Goal: Check status: Check status

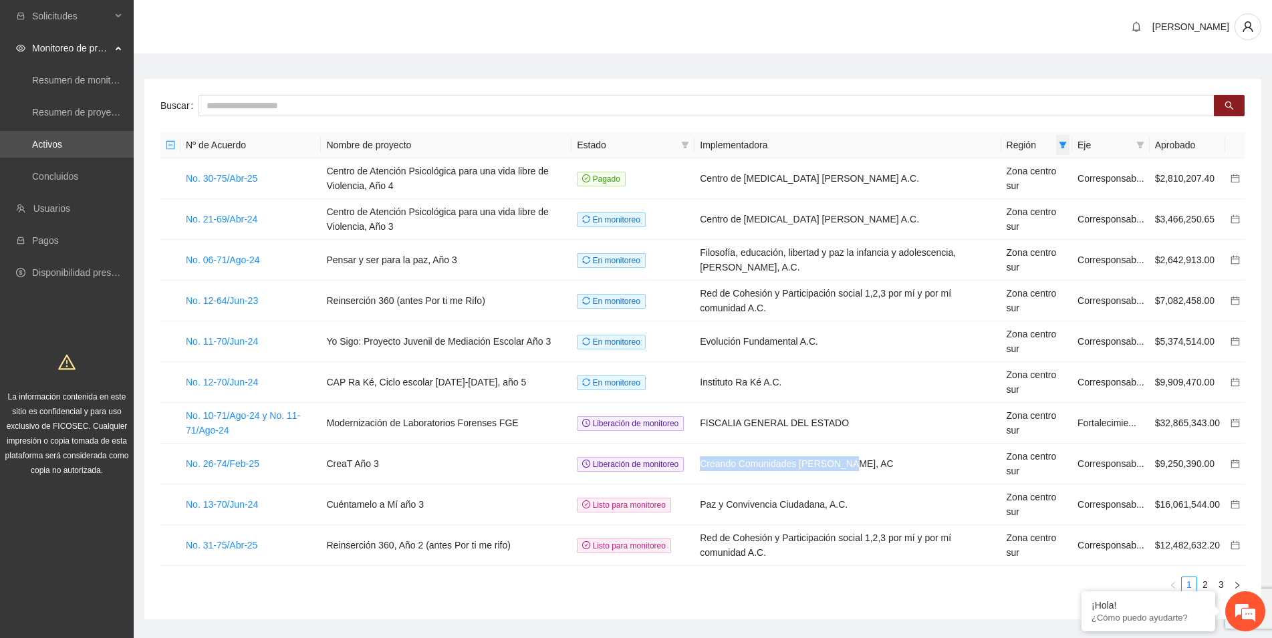
click at [1067, 143] on icon "filter" at bounding box center [1063, 145] width 7 height 7
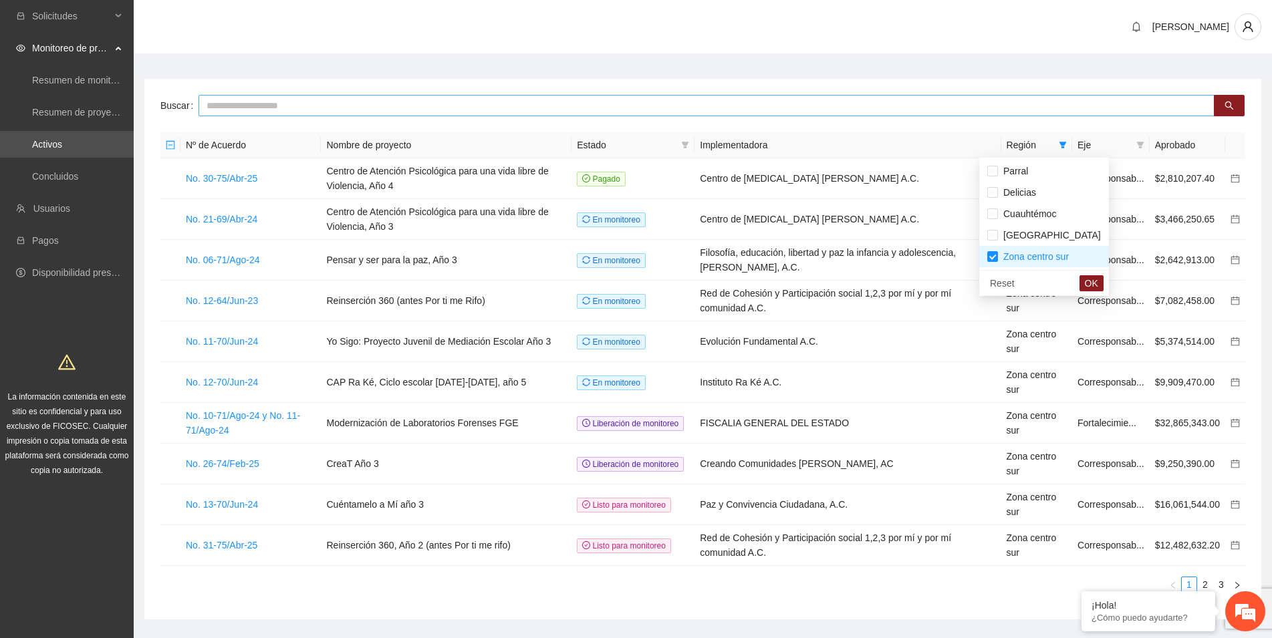
click at [836, 114] on input "text" at bounding box center [707, 105] width 1016 height 21
click at [1207, 584] on link "2" at bounding box center [1205, 585] width 15 height 15
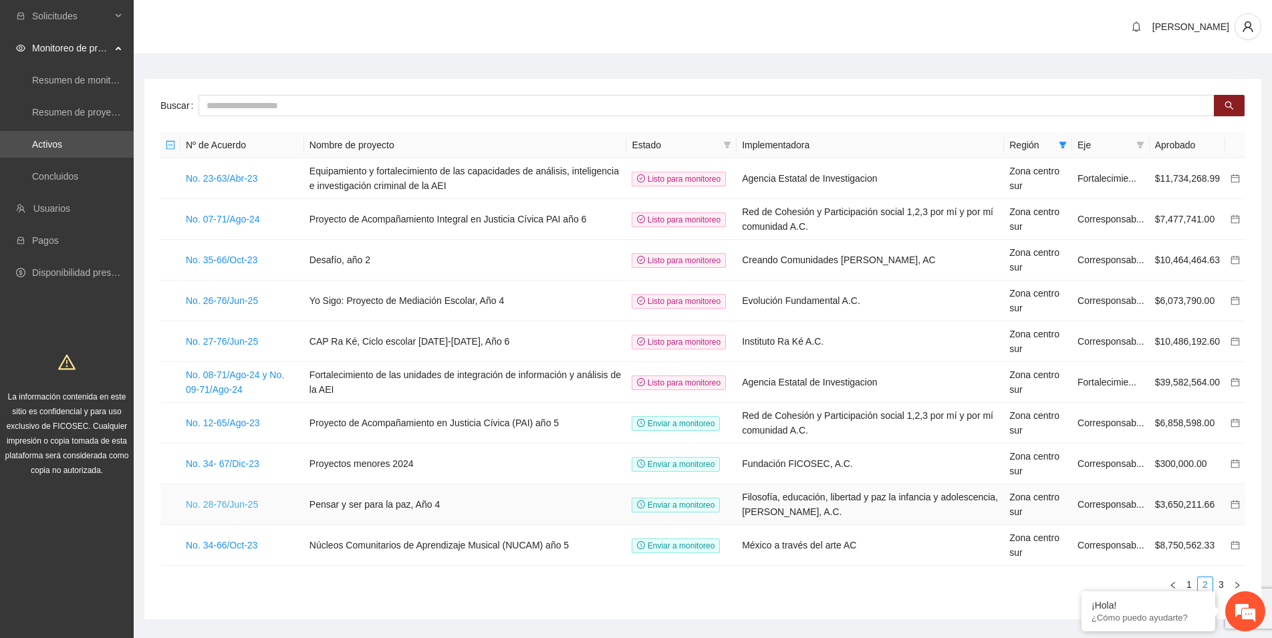
click at [231, 510] on link "No. 28-76/Jun-25" at bounding box center [222, 504] width 72 height 11
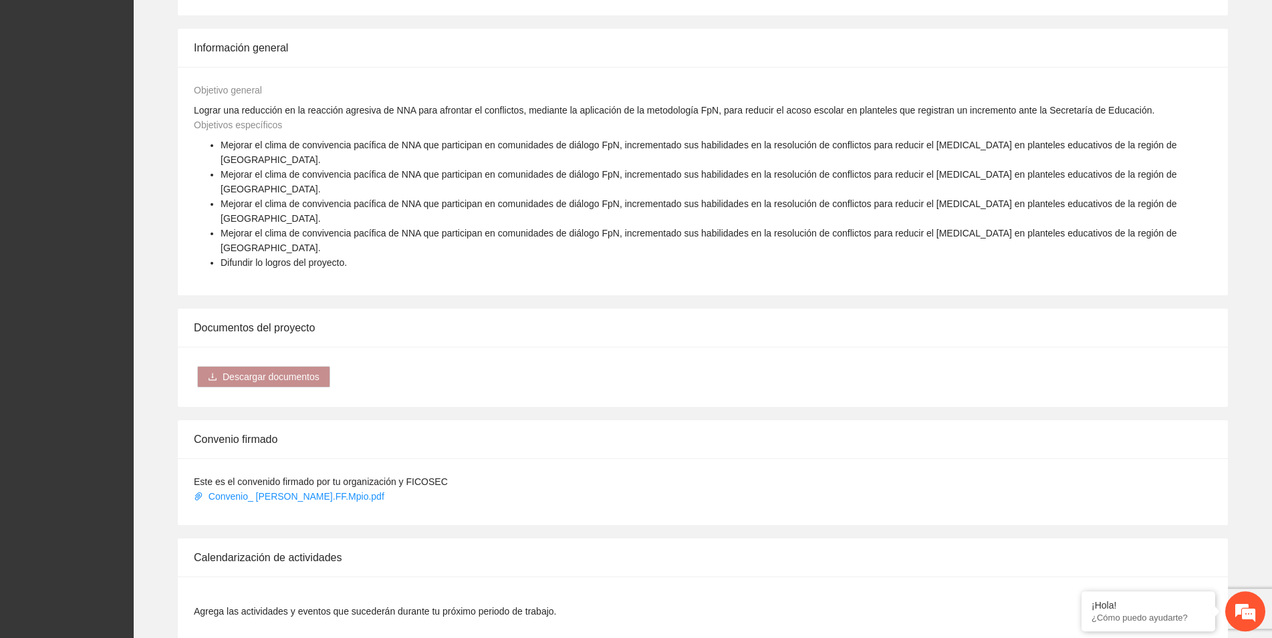
scroll to position [614, 0]
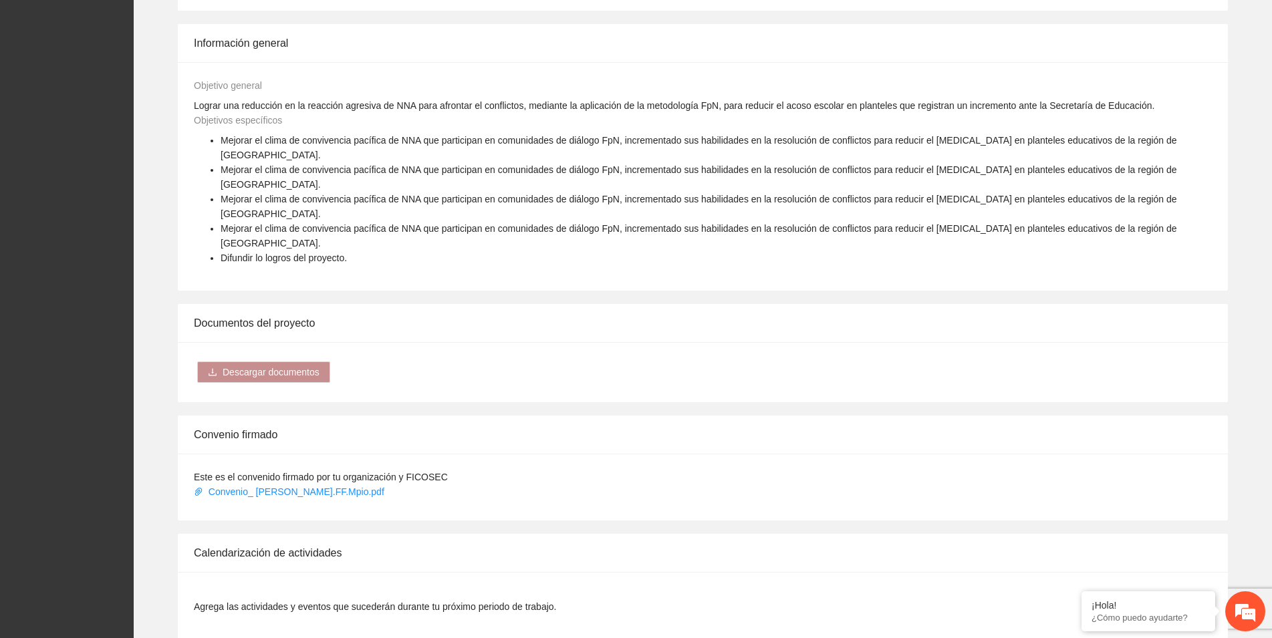
click at [1169, 600] on span "Actualizar" at bounding box center [1175, 607] width 41 height 15
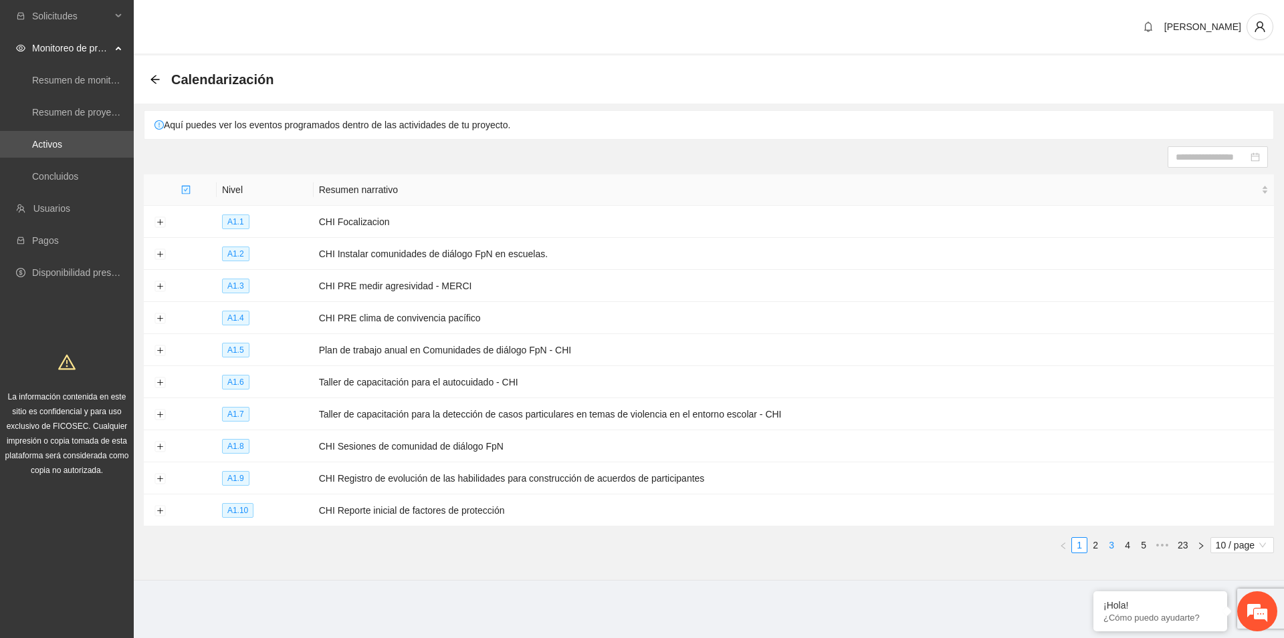
click at [1108, 546] on link "3" at bounding box center [1111, 545] width 15 height 15
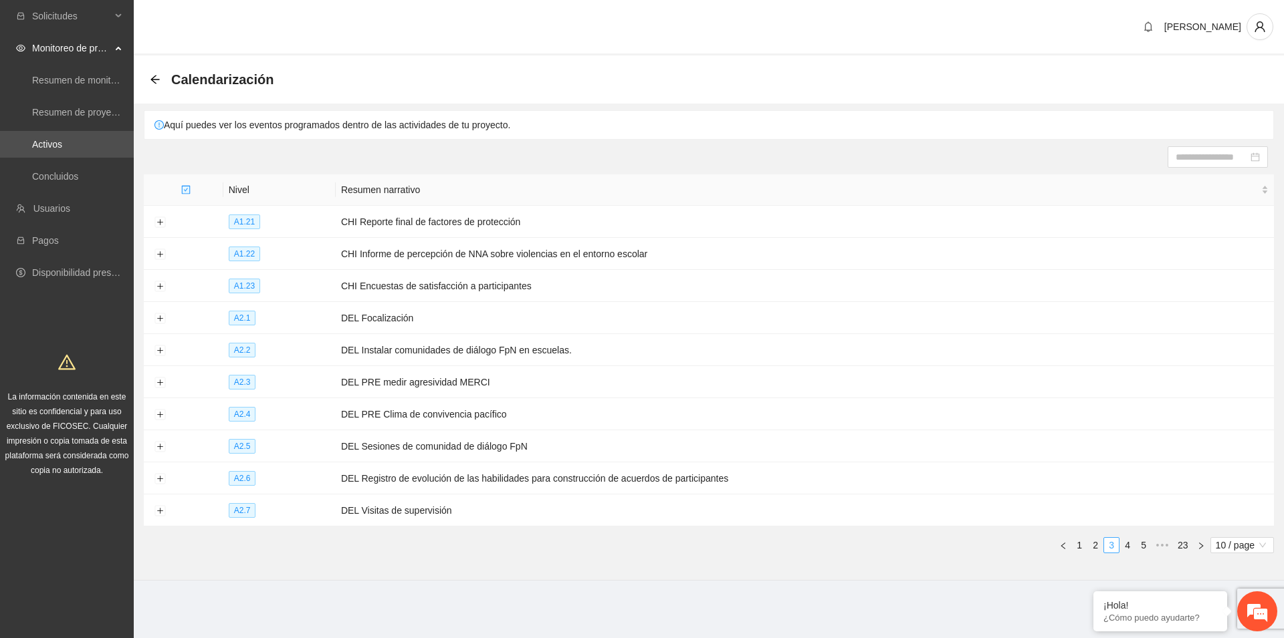
click at [1108, 546] on link "3" at bounding box center [1111, 545] width 15 height 15
click at [1124, 544] on link "4" at bounding box center [1127, 545] width 15 height 15
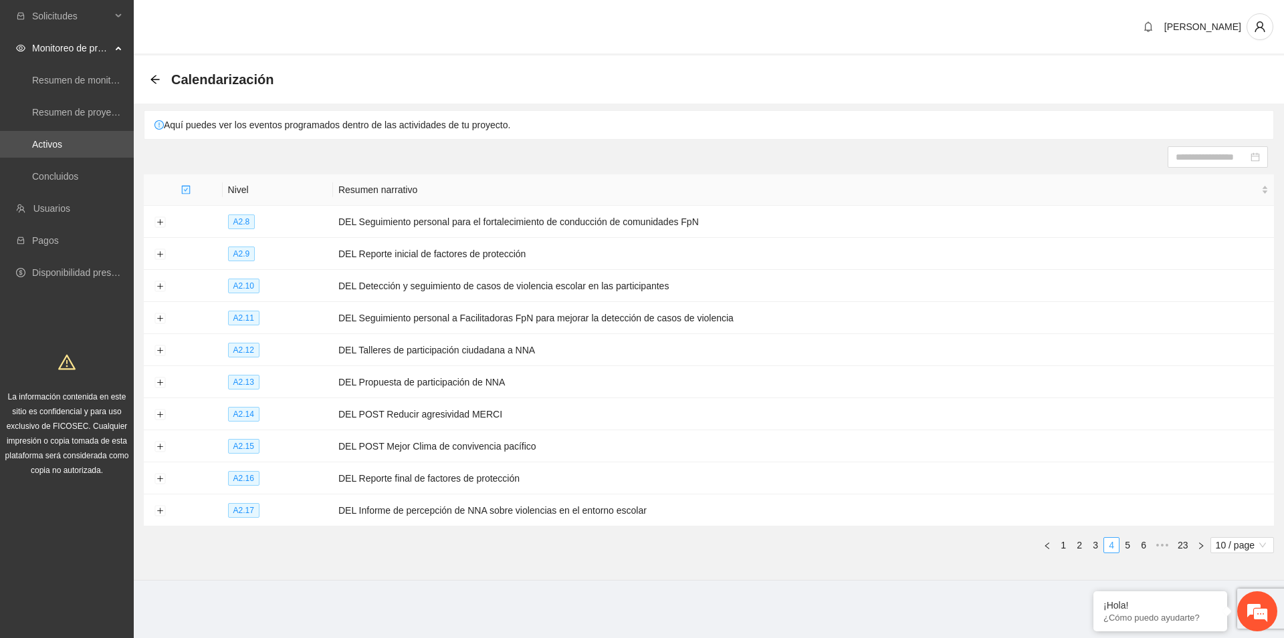
click at [1124, 544] on link "5" at bounding box center [1127, 545] width 15 height 15
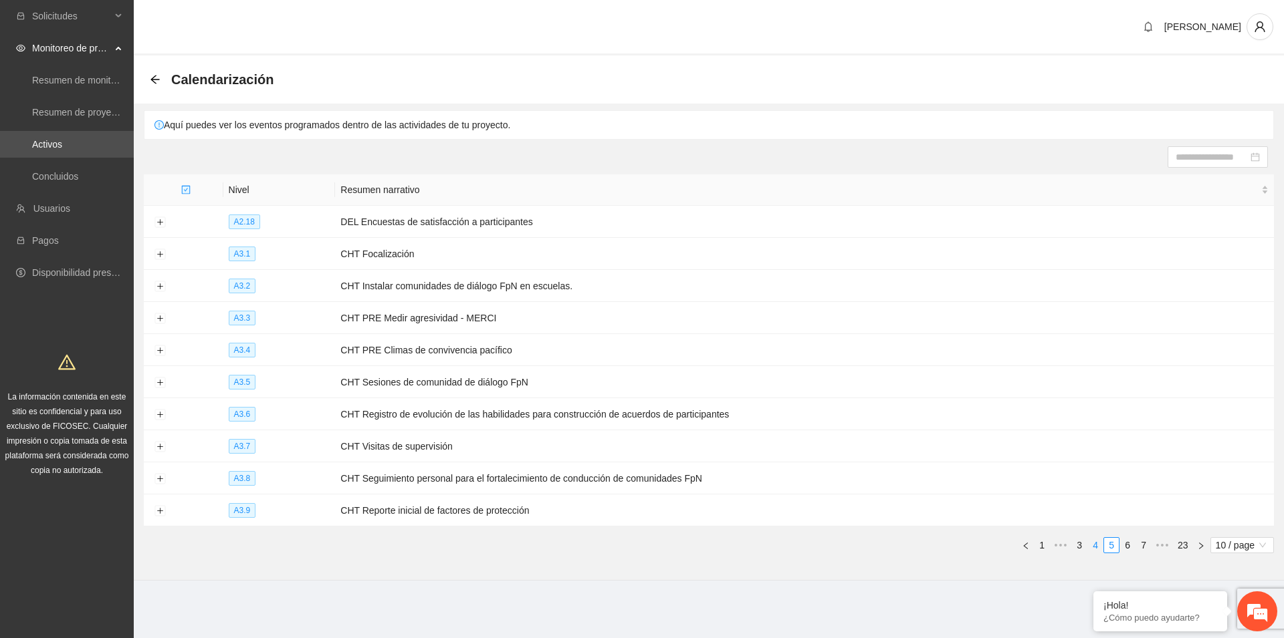
click at [1124, 544] on link "6" at bounding box center [1127, 545] width 15 height 15
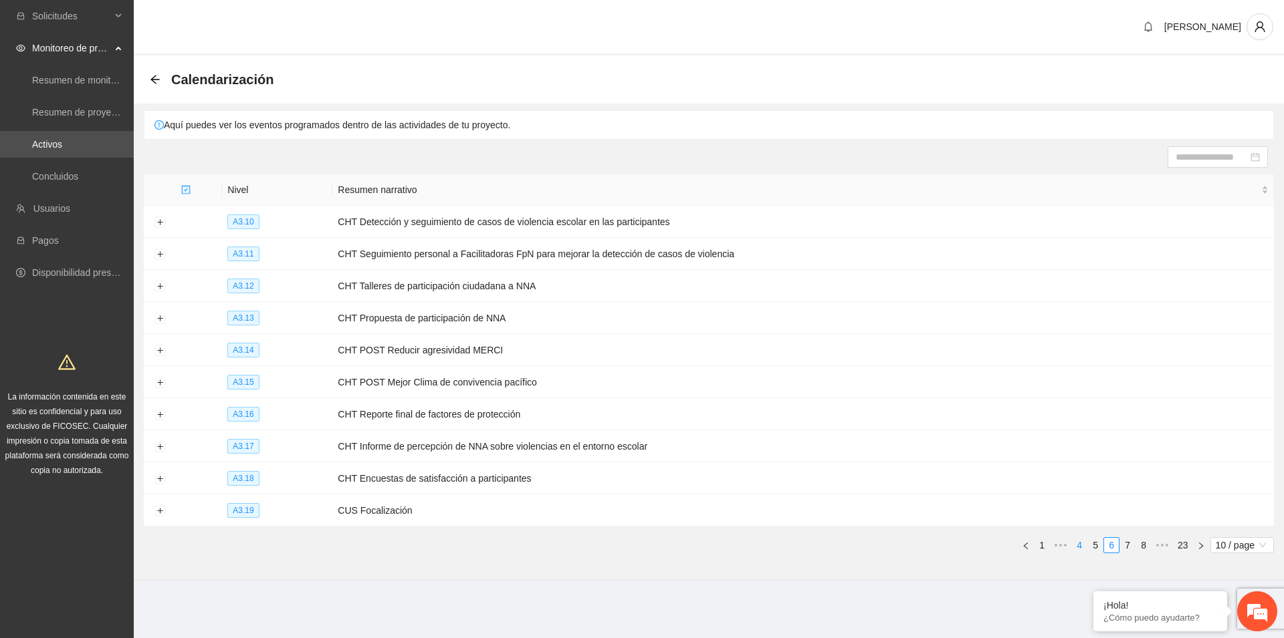
click at [1124, 544] on link "7" at bounding box center [1127, 545] width 15 height 15
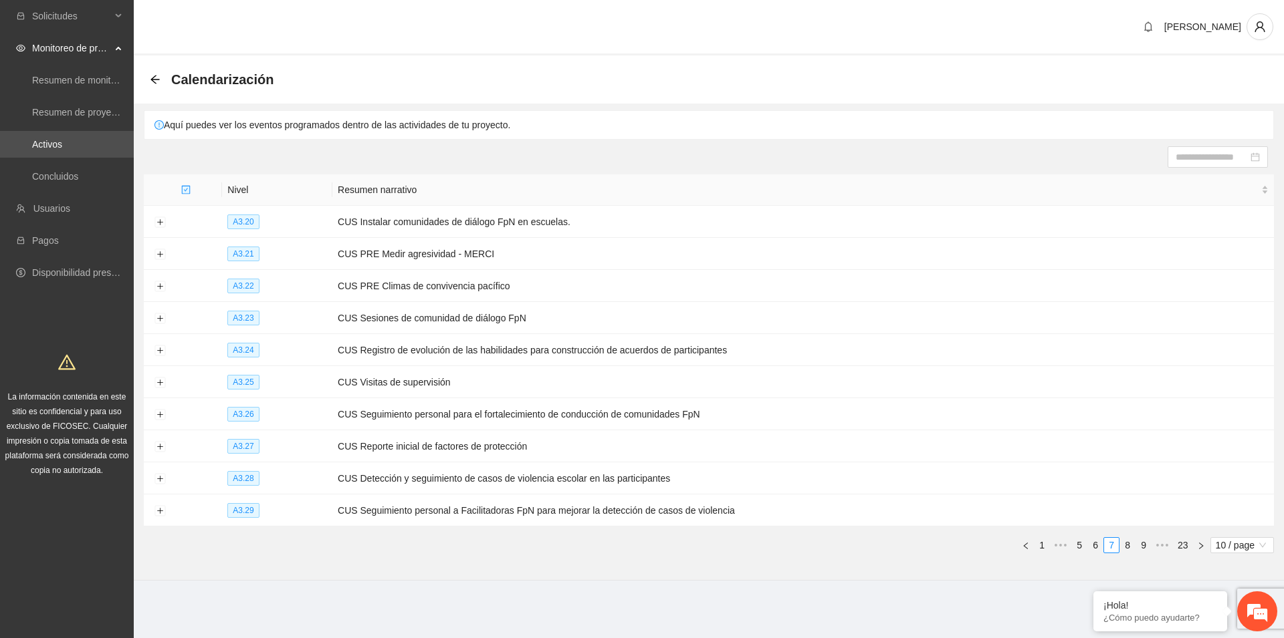
click at [1124, 544] on link "8" at bounding box center [1127, 545] width 15 height 15
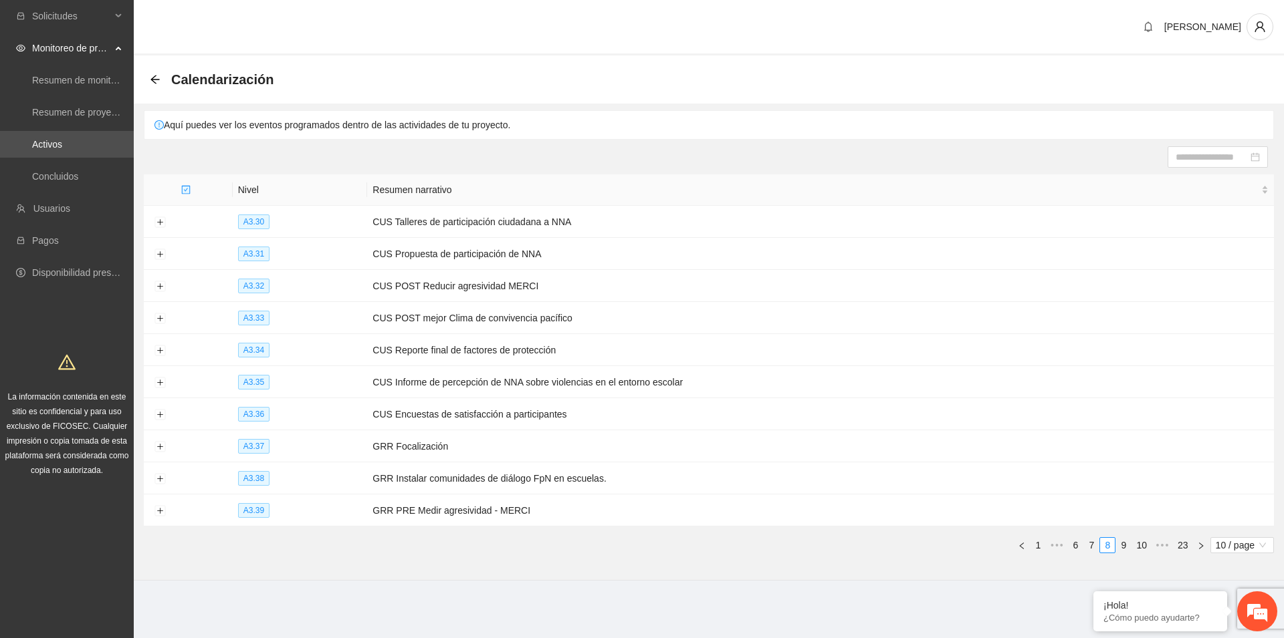
click at [1124, 544] on link "9" at bounding box center [1123, 545] width 15 height 15
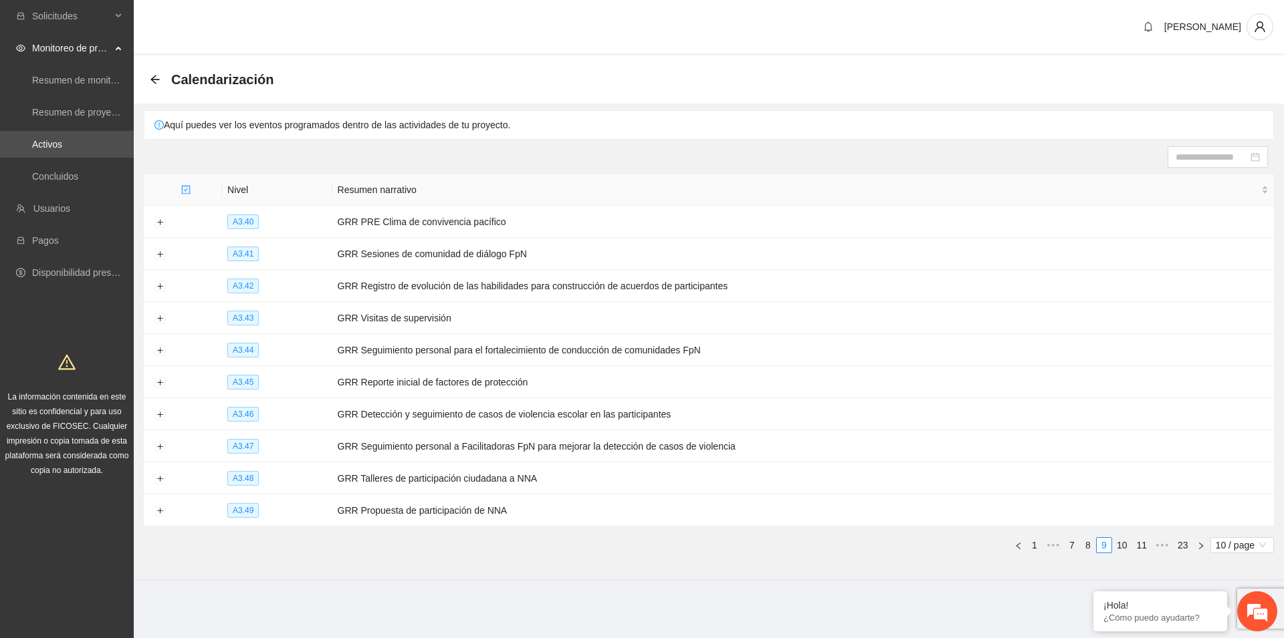
click at [1124, 544] on link "10" at bounding box center [1121, 545] width 19 height 15
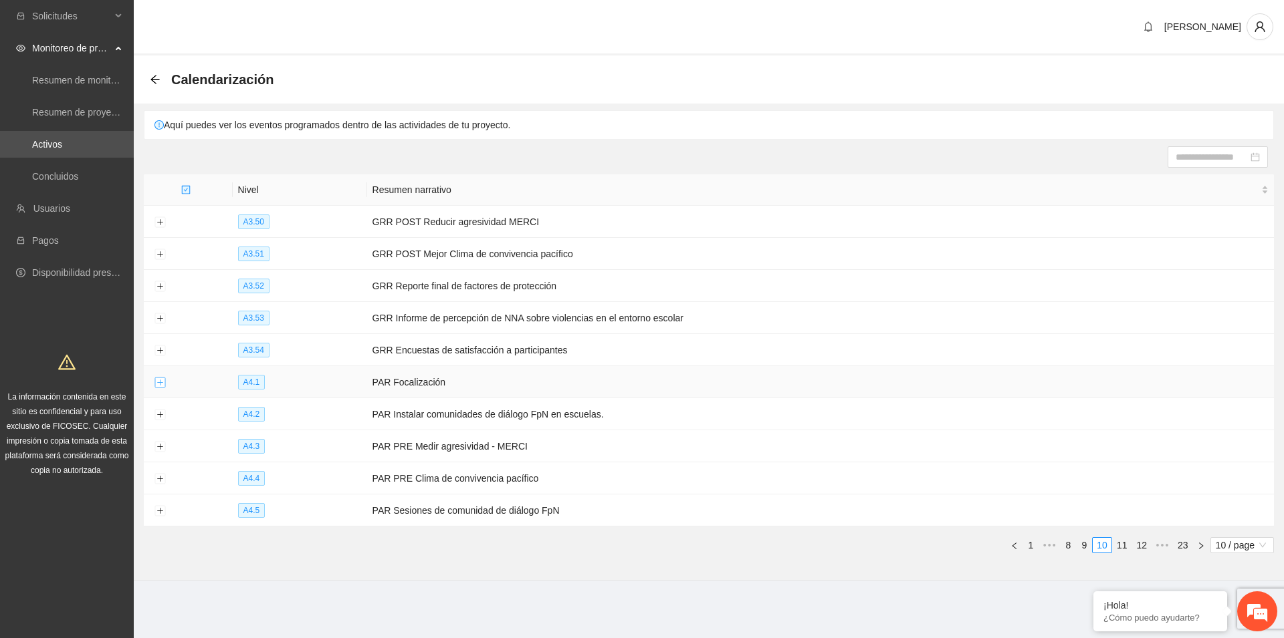
click at [158, 380] on button "Expand row" at bounding box center [159, 383] width 11 height 11
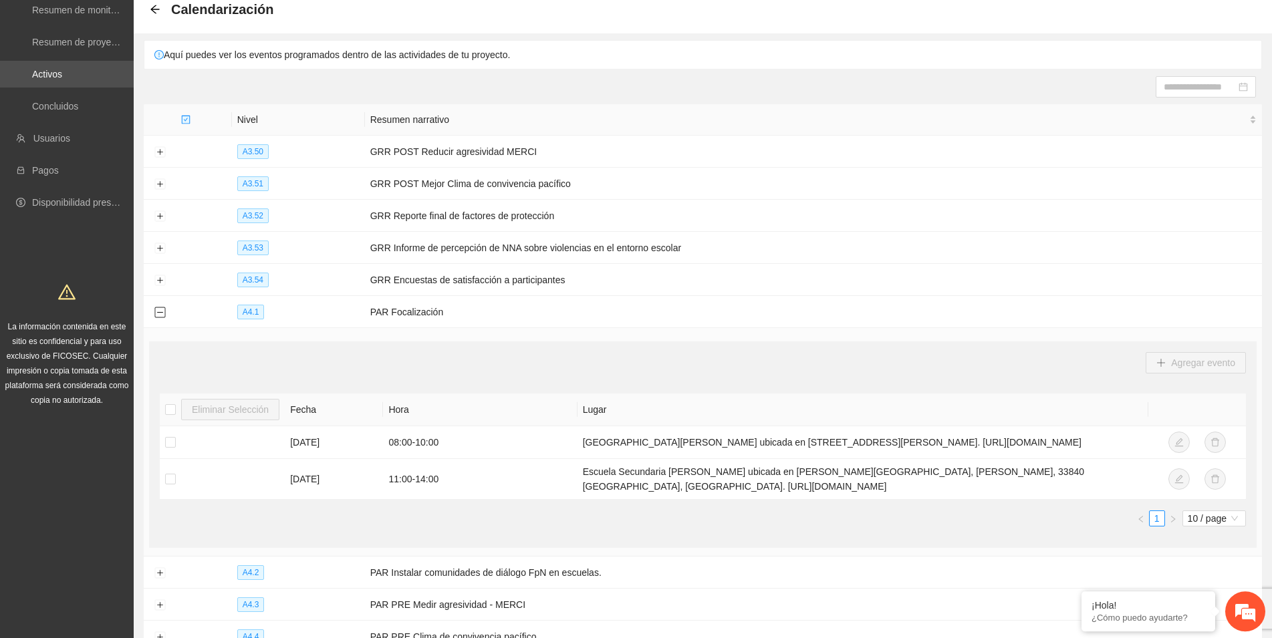
scroll to position [229, 0]
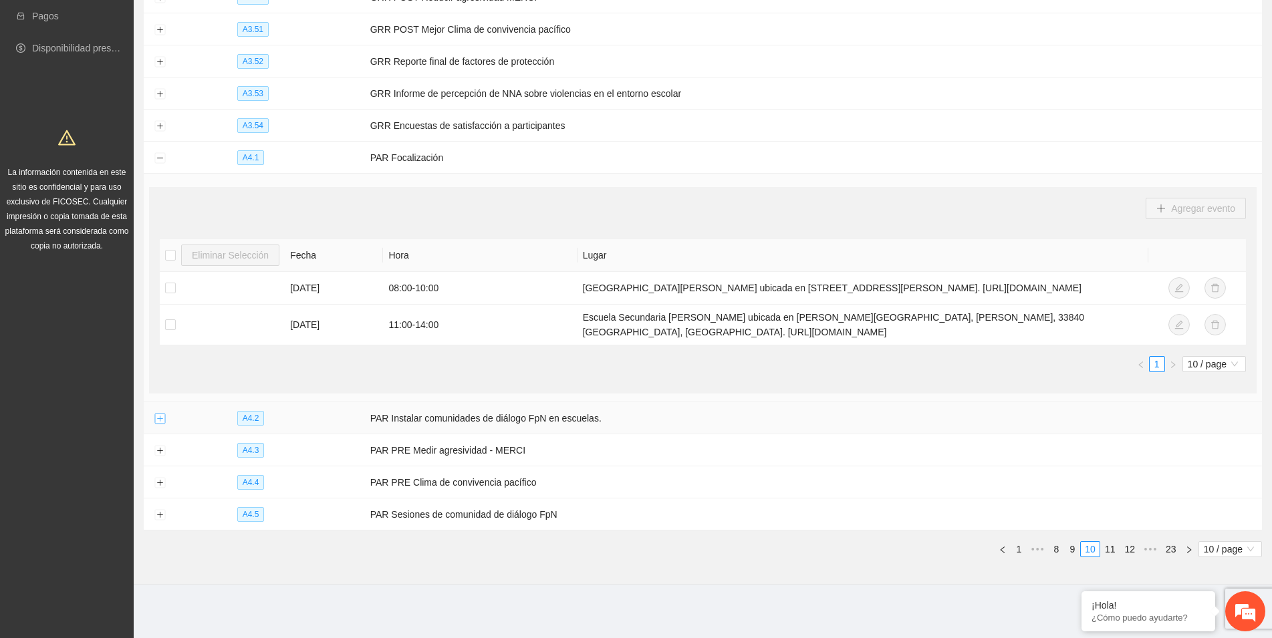
click at [161, 416] on button "Expand row" at bounding box center [159, 419] width 11 height 11
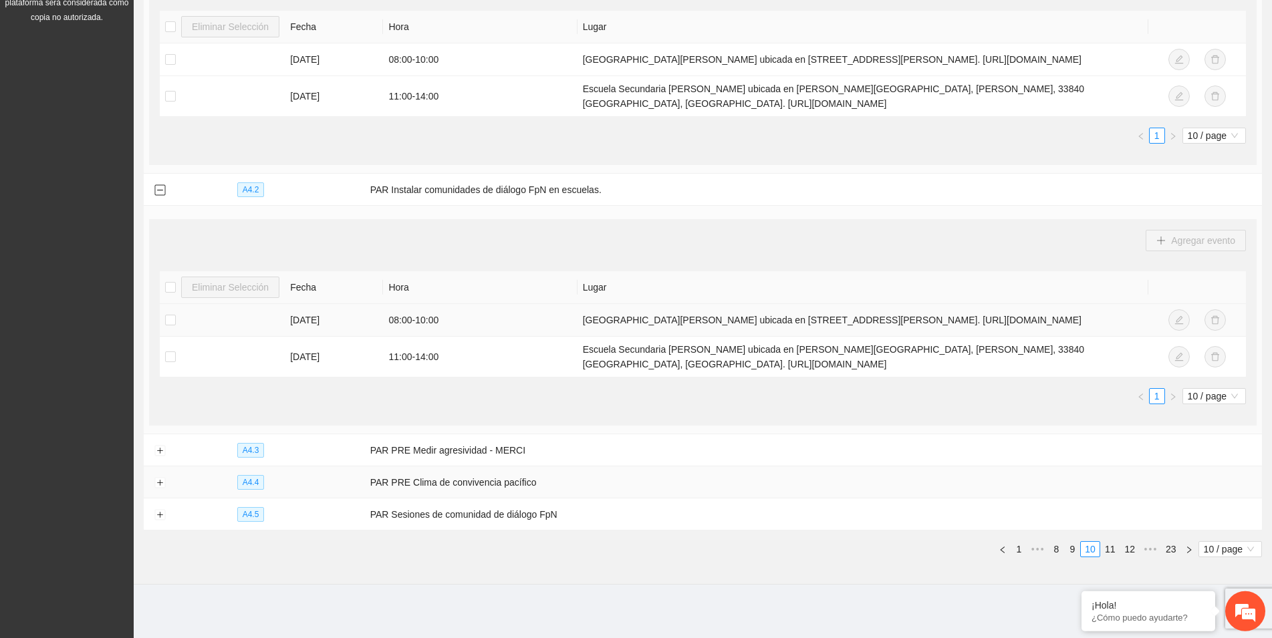
scroll to position [466, 0]
click at [160, 451] on button "Expand row" at bounding box center [159, 451] width 11 height 11
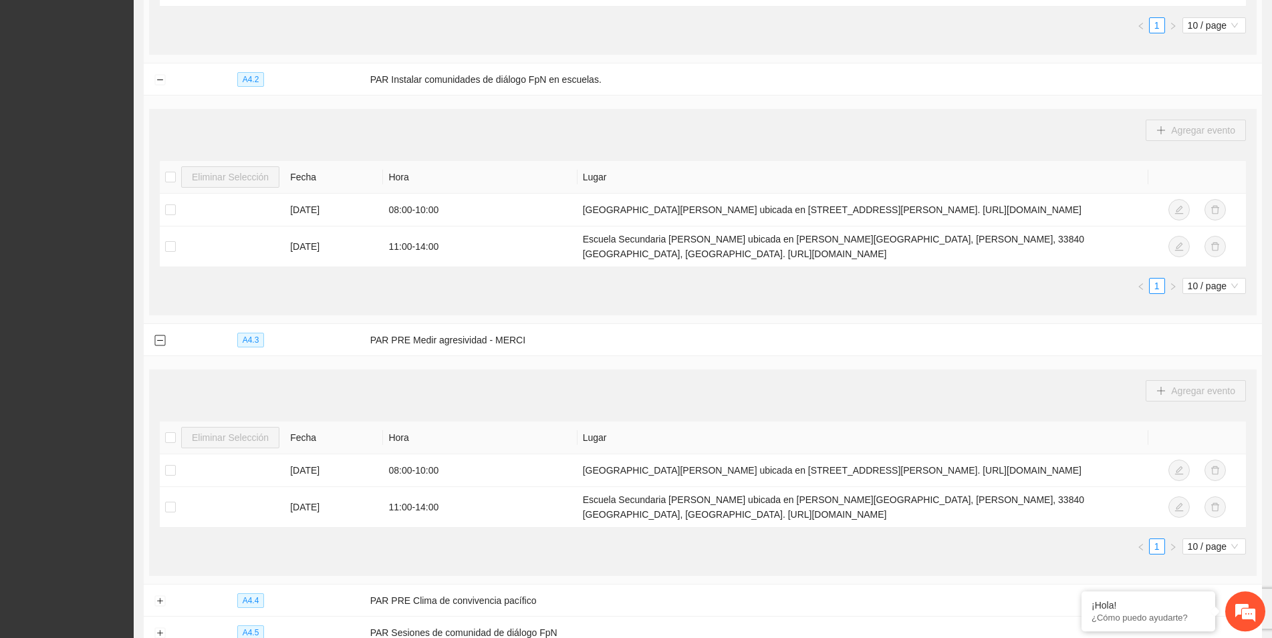
scroll to position [703, 0]
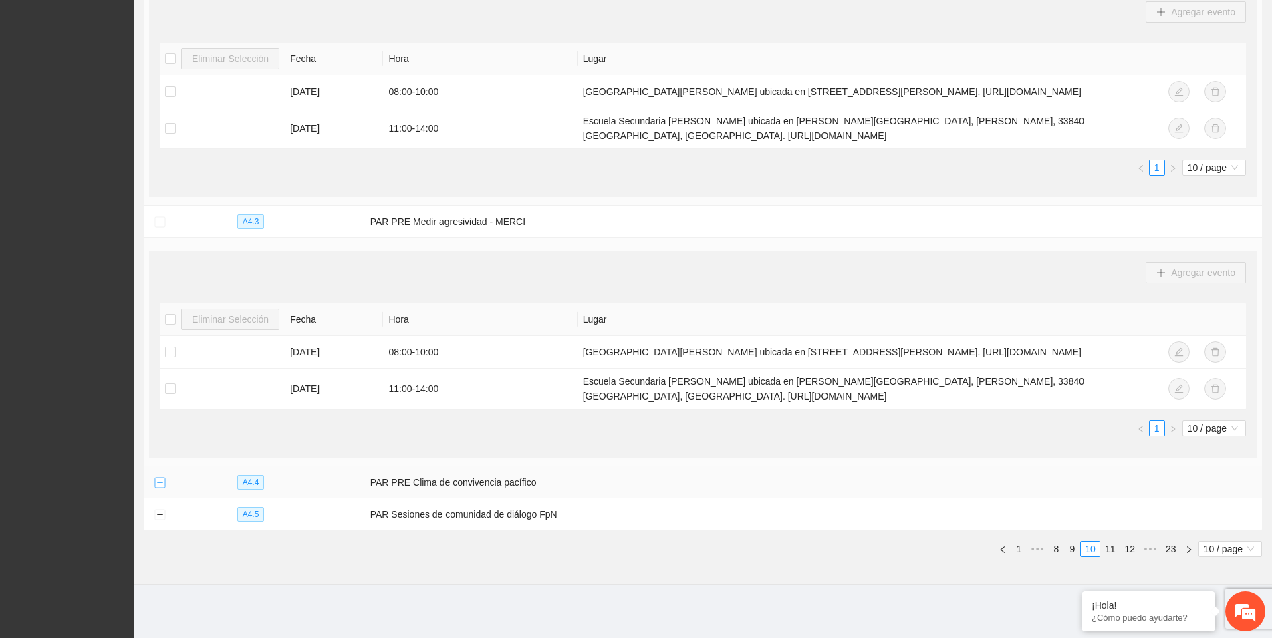
click at [162, 483] on button "Expand row" at bounding box center [159, 483] width 11 height 11
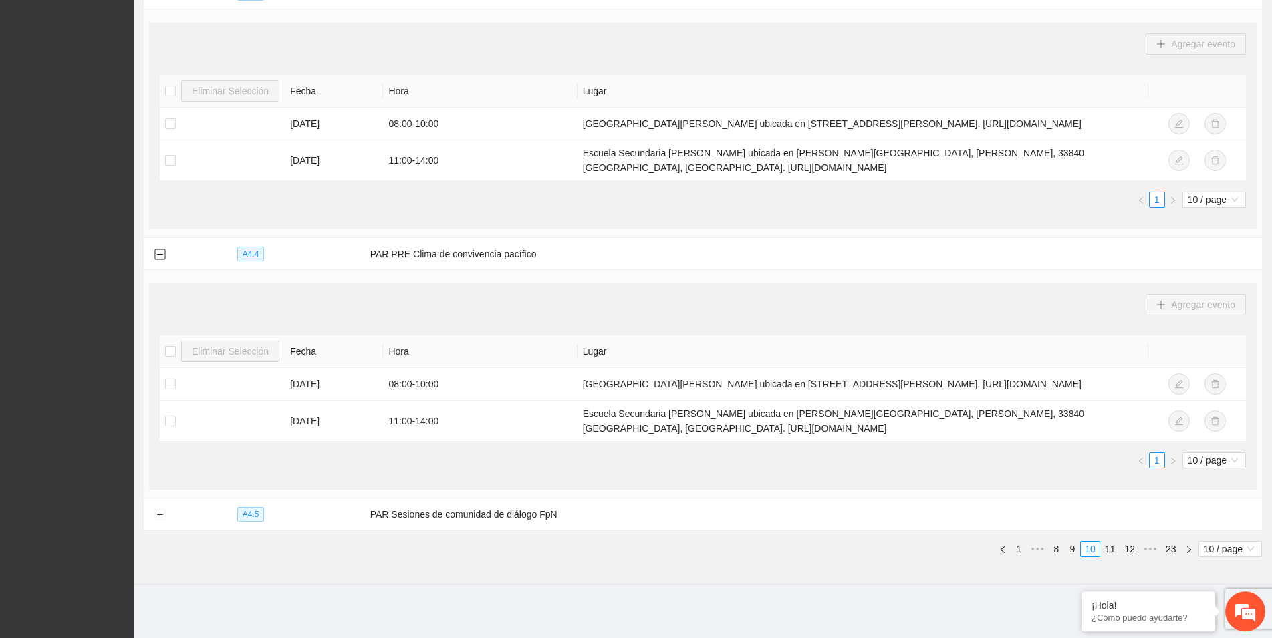
scroll to position [939, 0]
click at [163, 515] on button "Expand row" at bounding box center [159, 515] width 11 height 11
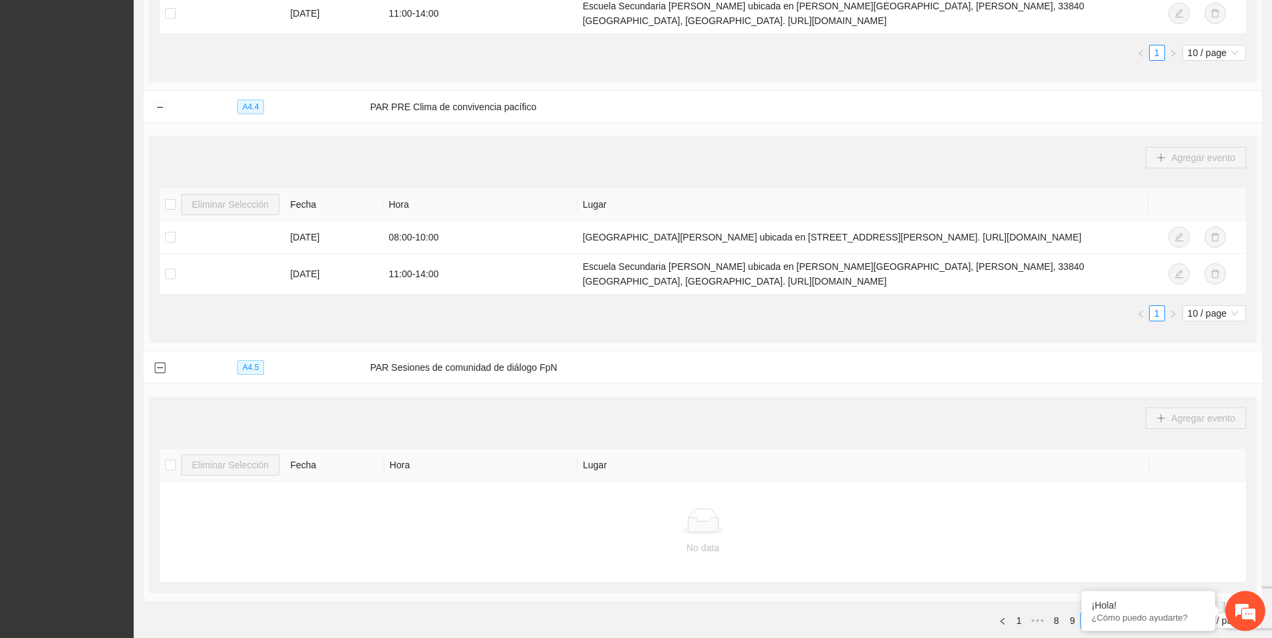
scroll to position [953, 0]
